Goal: Navigation & Orientation: Go to known website

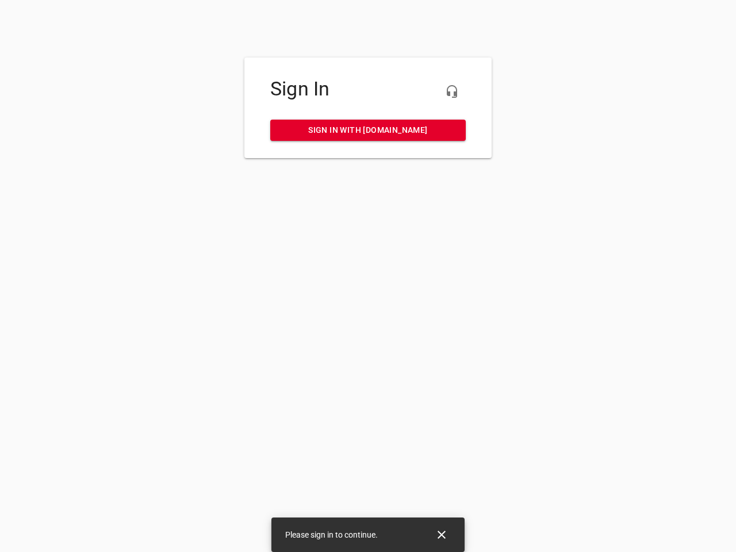
click at [452, 91] on icon "button" at bounding box center [452, 92] width 14 height 14
click at [442, 535] on icon "Close" at bounding box center [442, 535] width 8 height 8
